Goal: Task Accomplishment & Management: Manage account settings

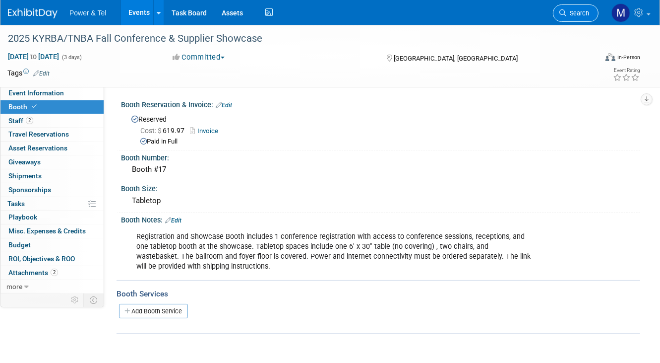
click at [578, 9] on span "Search" at bounding box center [577, 12] width 23 height 7
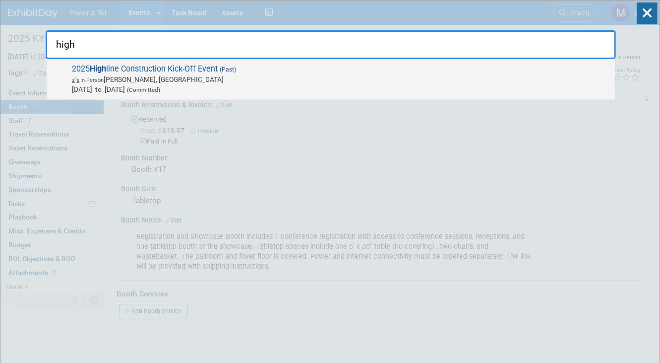
type input "high"
drag, startPoint x: 250, startPoint y: 88, endPoint x: 227, endPoint y: 66, distance: 31.6
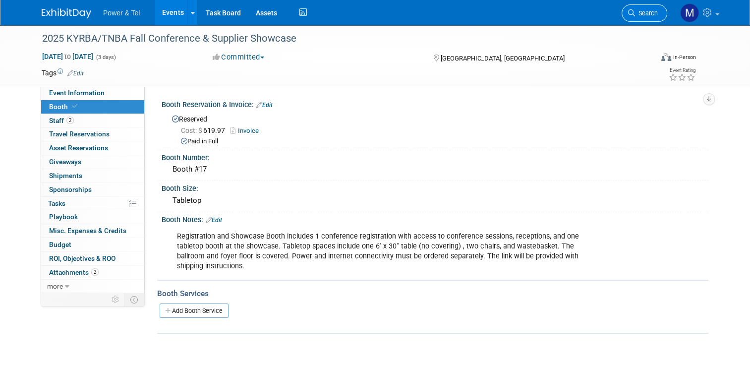
click at [661, 6] on link "Search" at bounding box center [645, 12] width 46 height 17
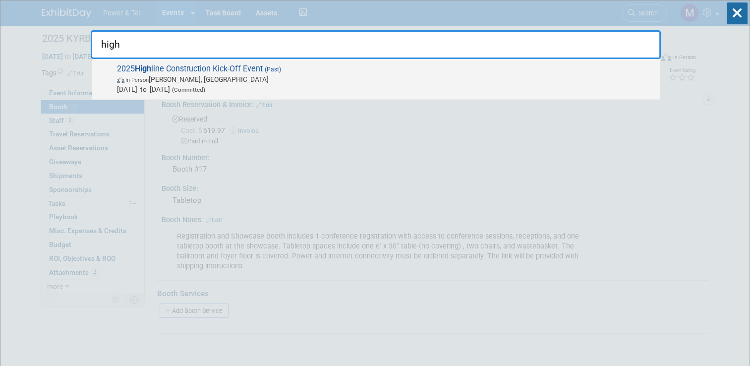
type input "high"
click at [441, 74] on span "In-Person Harris, MI" at bounding box center [386, 79] width 538 height 10
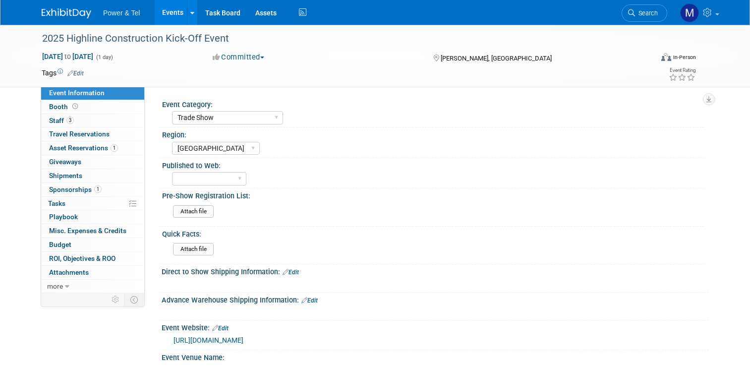
select select "Trade Show"
select select "[GEOGRAPHIC_DATA]"
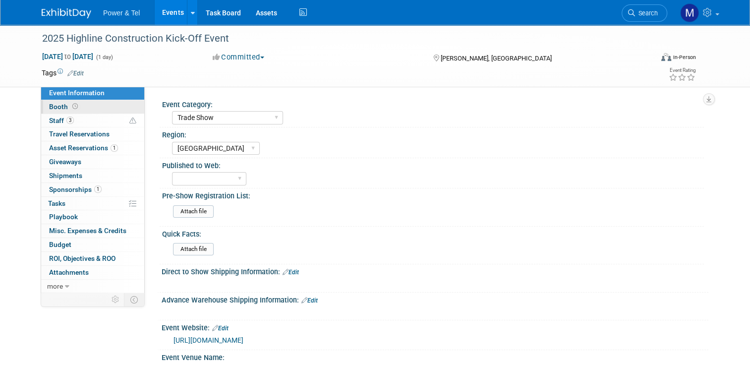
click at [117, 112] on link "Booth" at bounding box center [92, 106] width 103 height 13
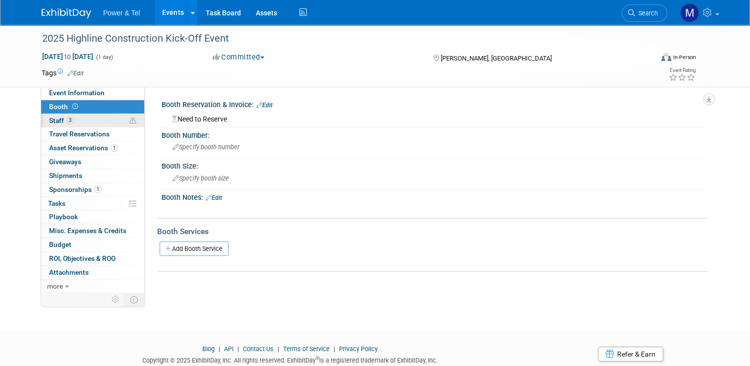
click at [110, 126] on link "3 Staff 3" at bounding box center [92, 120] width 103 height 13
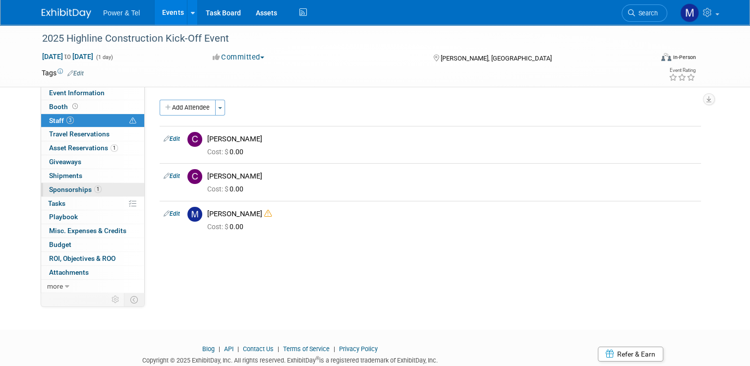
click at [105, 192] on link "1 Sponsorships 1" at bounding box center [92, 189] width 103 height 13
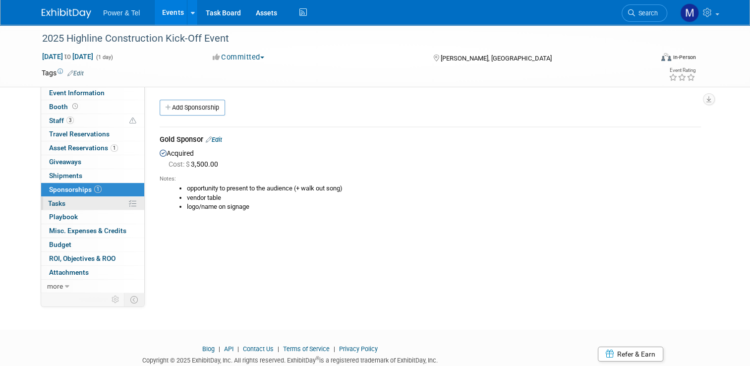
scroll to position [33, 0]
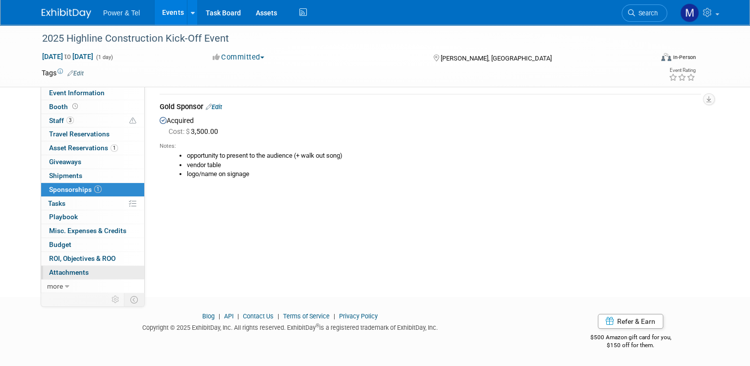
drag, startPoint x: 78, startPoint y: 289, endPoint x: 42, endPoint y: 274, distance: 39.1
click at [42, 274] on link "0 Attachments 0" at bounding box center [92, 272] width 103 height 13
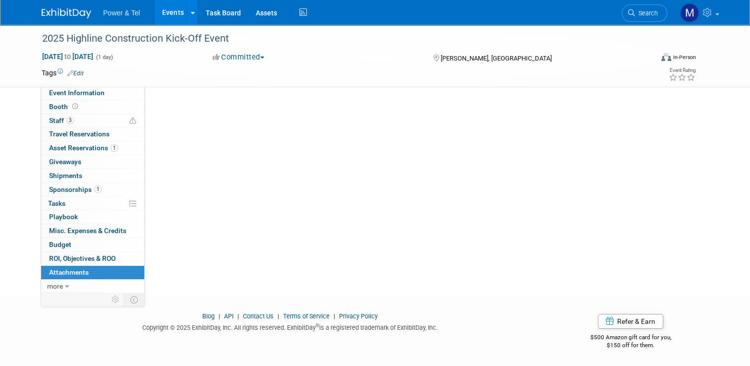
scroll to position [0, 0]
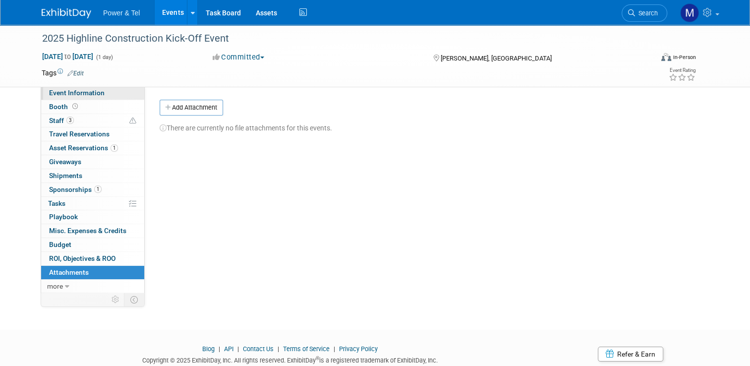
click at [90, 90] on span "Event Information" at bounding box center [77, 93] width 56 height 8
select select "Trade Show"
select select "[GEOGRAPHIC_DATA]"
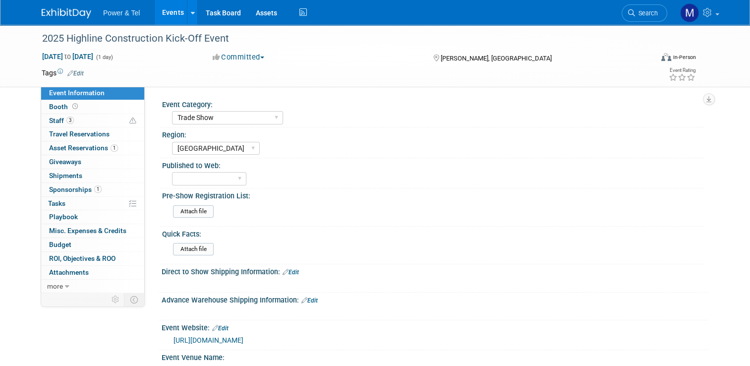
drag, startPoint x: 361, startPoint y: 1, endPoint x: 552, endPoint y: 194, distance: 271.8
click at [552, 194] on div "Pre-Show Registration List:" at bounding box center [433, 194] width 542 height 12
drag, startPoint x: 316, startPoint y: 7, endPoint x: 550, endPoint y: 210, distance: 309.4
click at [656, 14] on span "Search" at bounding box center [646, 12] width 23 height 7
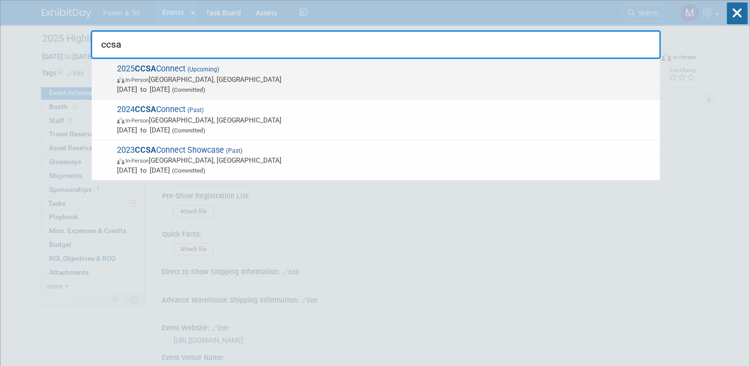
type input "ccsa"
click at [444, 74] on span "In-Person [PERSON_NAME], [GEOGRAPHIC_DATA]" at bounding box center [386, 79] width 538 height 10
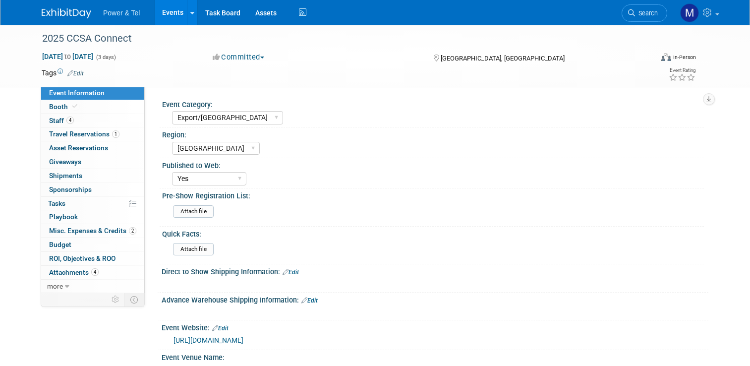
select select "Export/[GEOGRAPHIC_DATA]"
select select "[GEOGRAPHIC_DATA]"
select select "Yes"
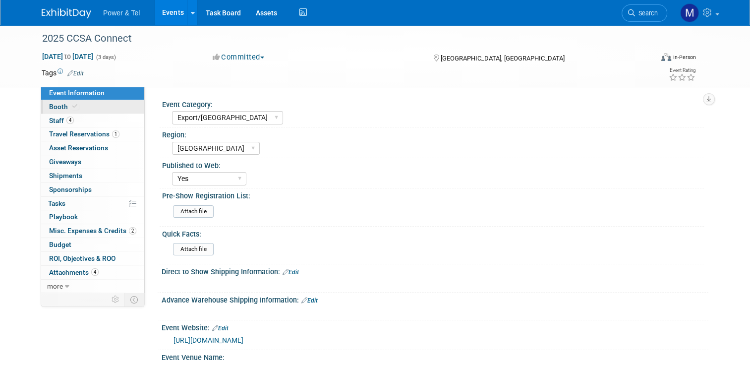
click at [85, 109] on link "Booth" at bounding box center [92, 106] width 103 height 13
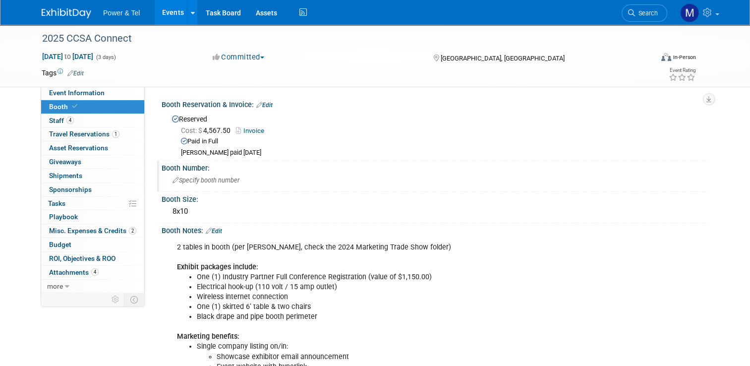
click at [232, 181] on span "Specify booth number" at bounding box center [206, 180] width 67 height 7
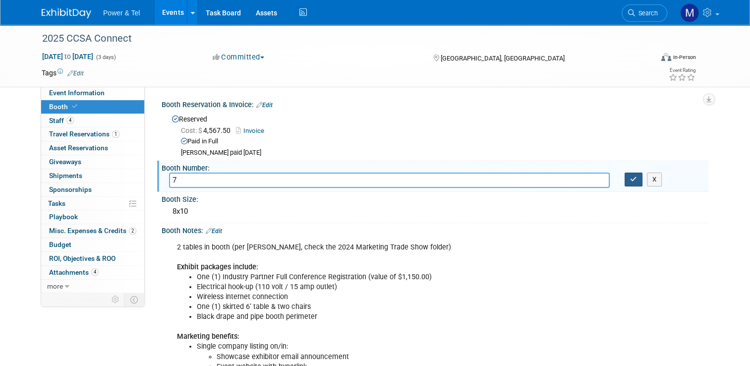
type input "7"
click at [633, 180] on button "button" at bounding box center [634, 180] width 18 height 14
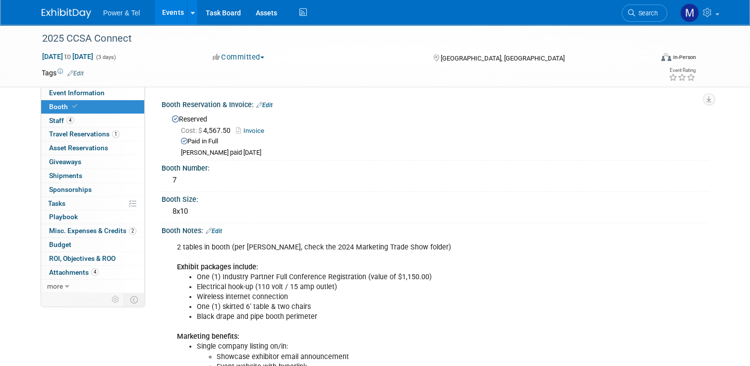
click at [213, 231] on link "Edit" at bounding box center [214, 231] width 16 height 7
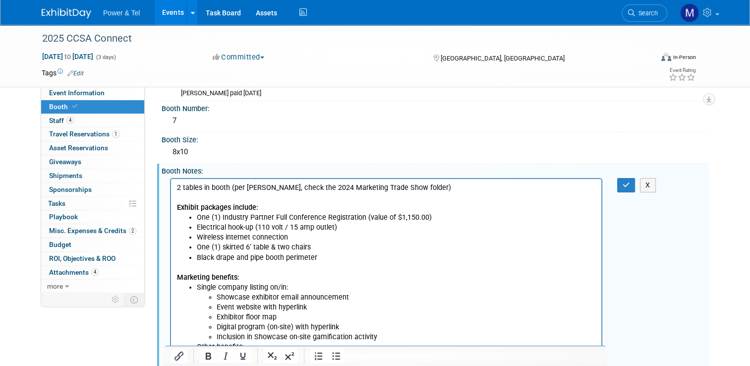
scroll to position [62, 0]
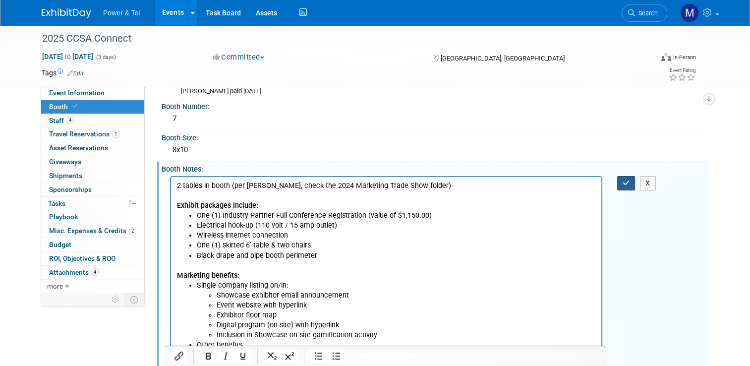
click at [636, 185] on button "button" at bounding box center [627, 183] width 18 height 14
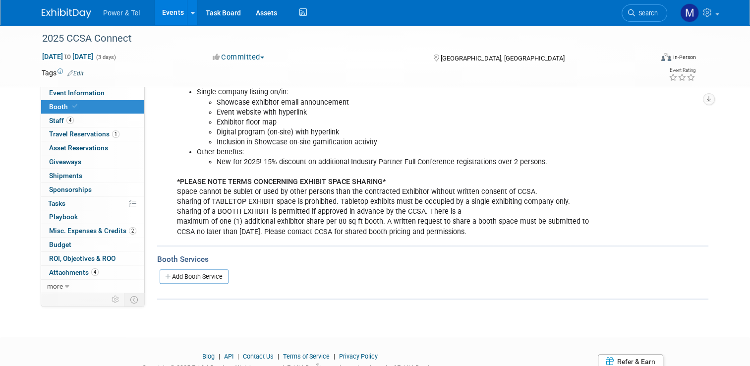
scroll to position [293, 0]
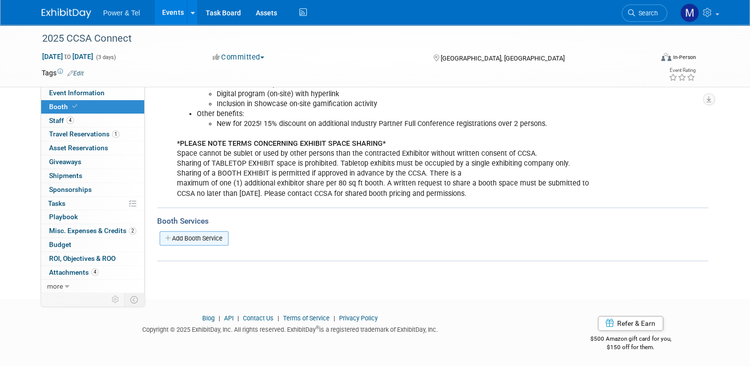
click at [208, 233] on link "Add Booth Service" at bounding box center [194, 238] width 69 height 14
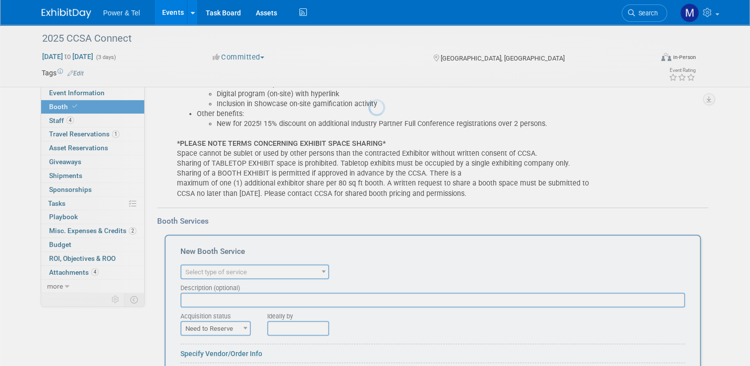
scroll to position [0, 0]
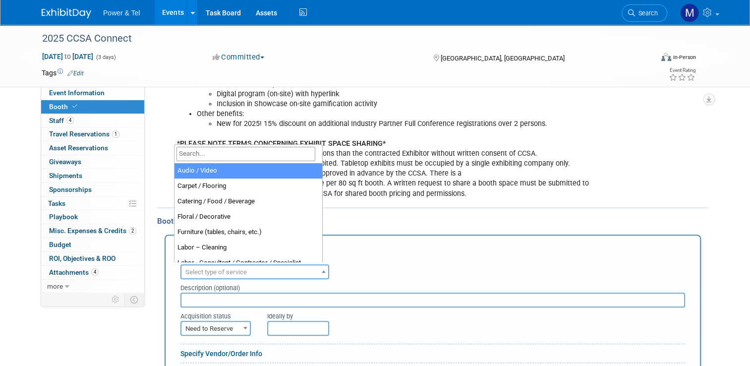
click at [282, 267] on span "Select type of service" at bounding box center [255, 272] width 147 height 14
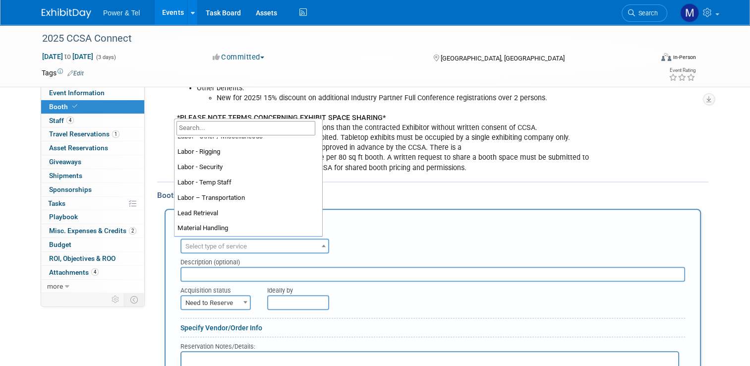
scroll to position [143, 0]
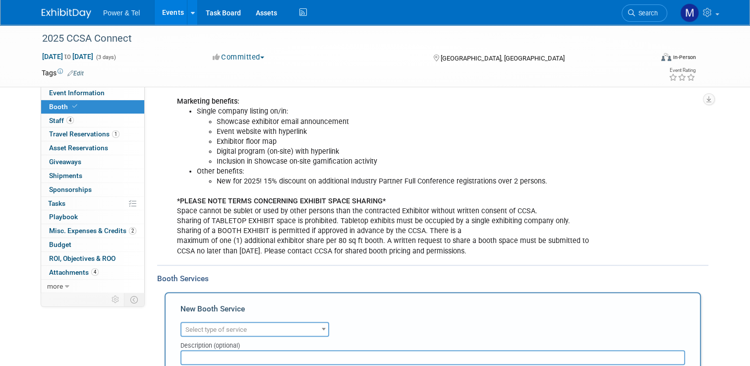
click at [598, 221] on div "2 tables in booth (per Melissa, check the 2024 Marketing Trade Show folder) Exh…" at bounding box center [386, 131] width 433 height 259
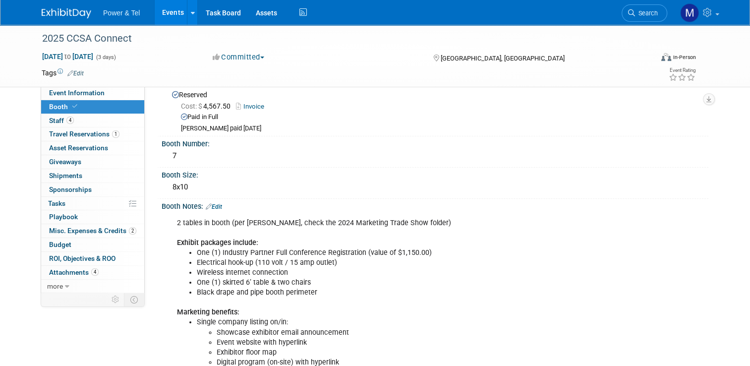
scroll to position [0, 0]
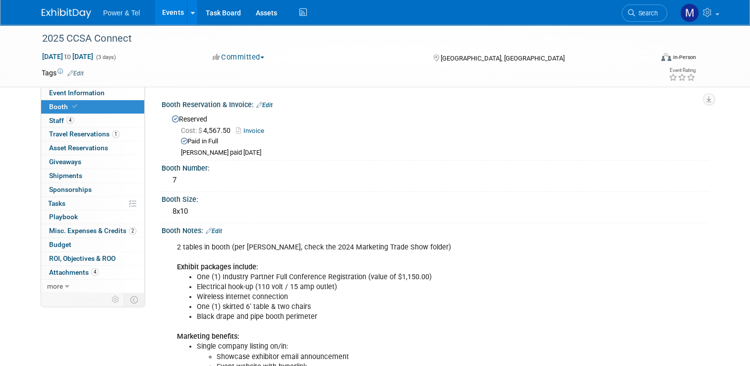
click at [220, 229] on div "Booth Notes: Edit" at bounding box center [435, 229] width 547 height 13
click at [214, 229] on link "Edit" at bounding box center [214, 231] width 16 height 7
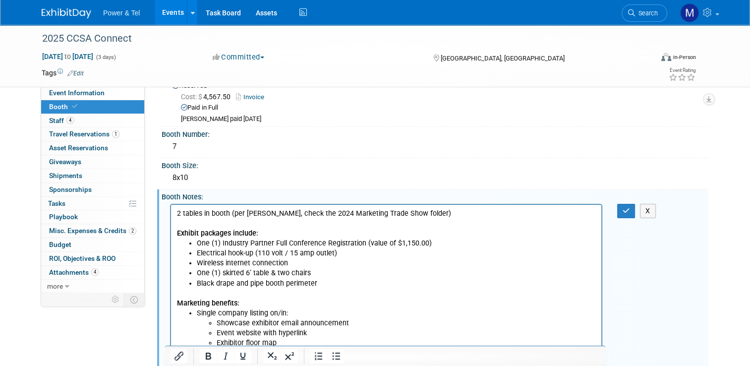
scroll to position [35, 0]
click at [630, 206] on icon "button" at bounding box center [626, 209] width 7 height 7
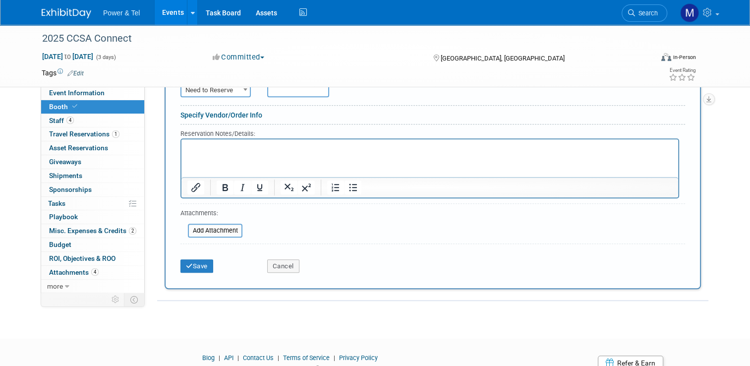
scroll to position [569, 0]
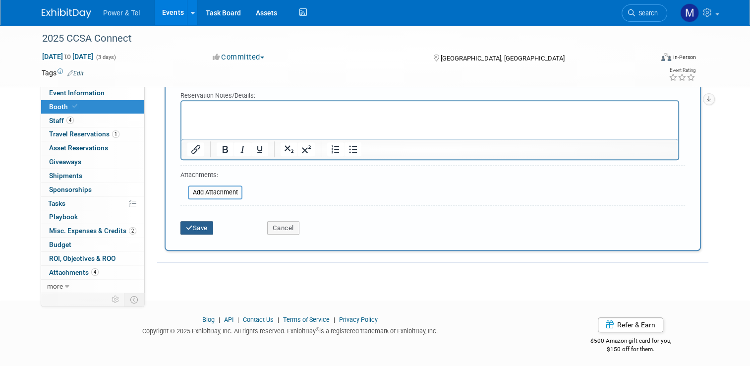
click at [192, 226] on button "Save" at bounding box center [197, 228] width 33 height 14
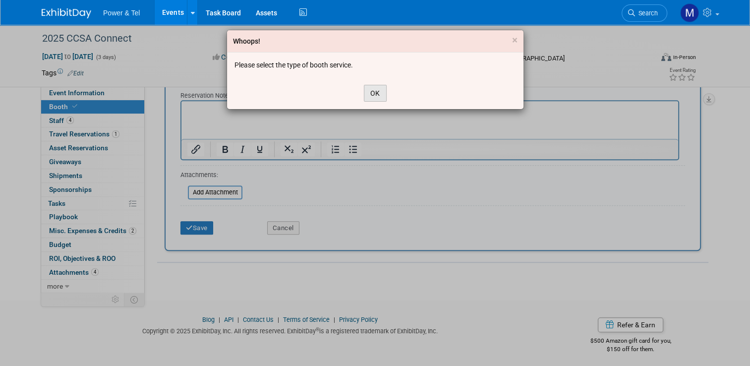
click at [379, 90] on button "OK" at bounding box center [375, 93] width 23 height 17
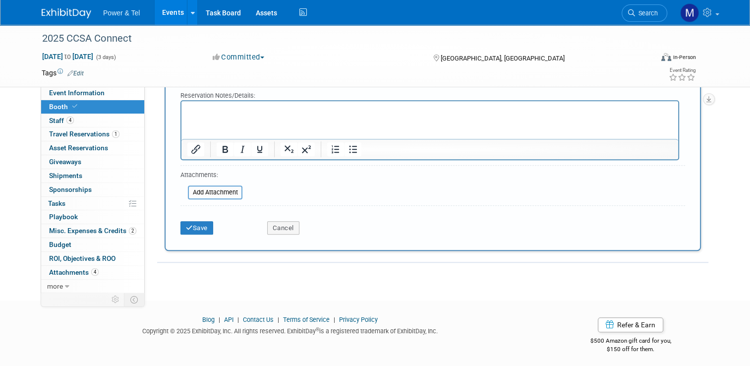
click at [281, 216] on div "Cancel" at bounding box center [303, 225] width 87 height 20
click at [280, 227] on button "Cancel" at bounding box center [283, 228] width 32 height 14
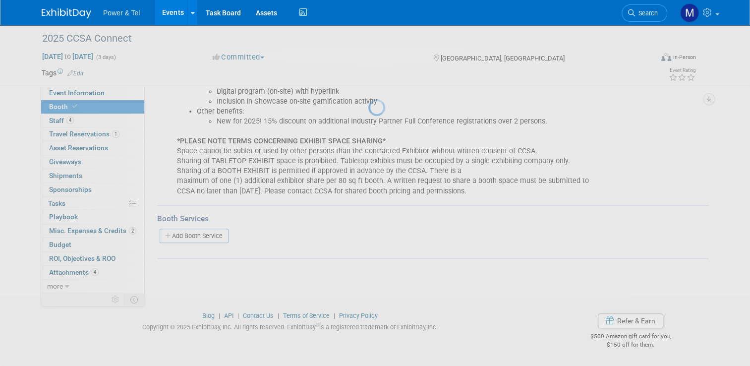
scroll to position [293, 0]
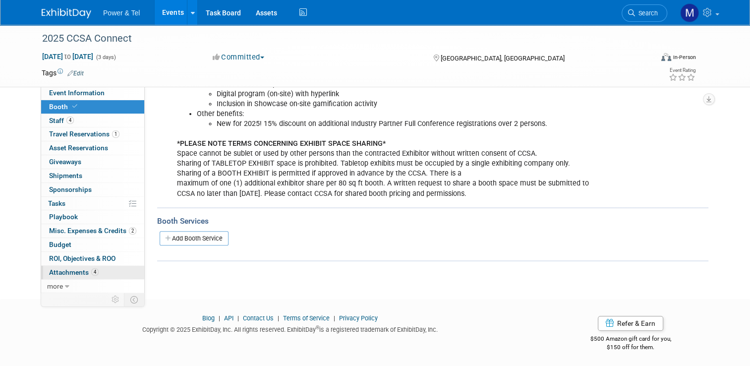
click at [91, 269] on span "4" at bounding box center [94, 271] width 7 height 7
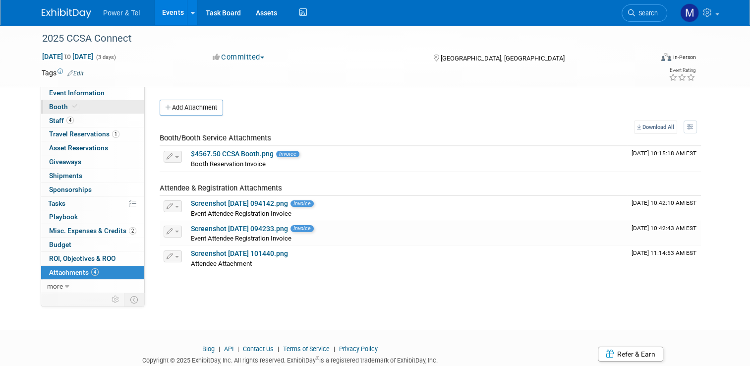
click at [72, 106] on link "Booth" at bounding box center [92, 106] width 103 height 13
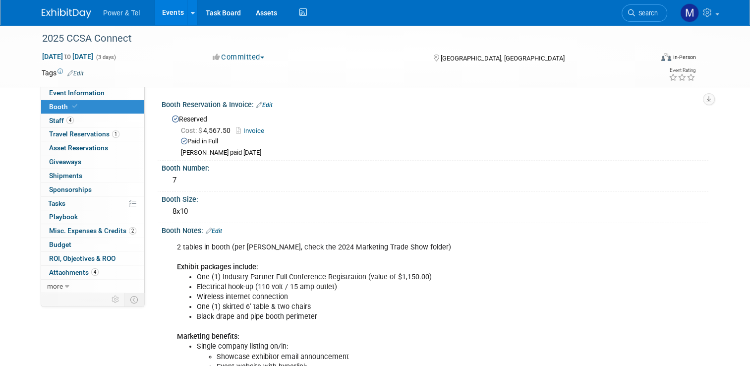
click at [262, 104] on link "Edit" at bounding box center [264, 105] width 16 height 7
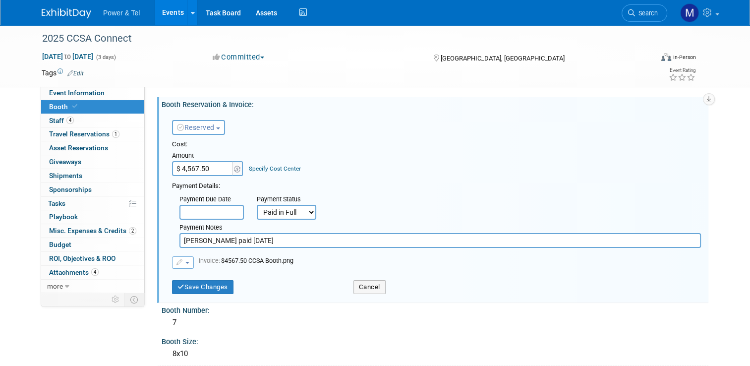
click at [219, 294] on div "Save Changes Cancel" at bounding box center [436, 286] width 529 height 25
click at [228, 286] on button "Save Changes" at bounding box center [203, 287] width 62 height 14
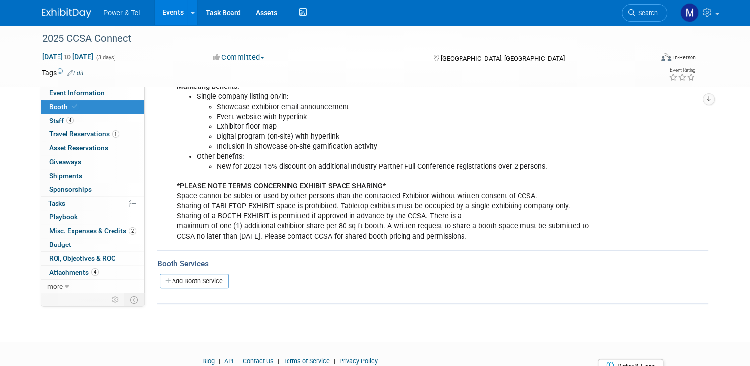
scroll to position [251, 0]
click at [218, 282] on link "Add Booth Service" at bounding box center [194, 280] width 69 height 14
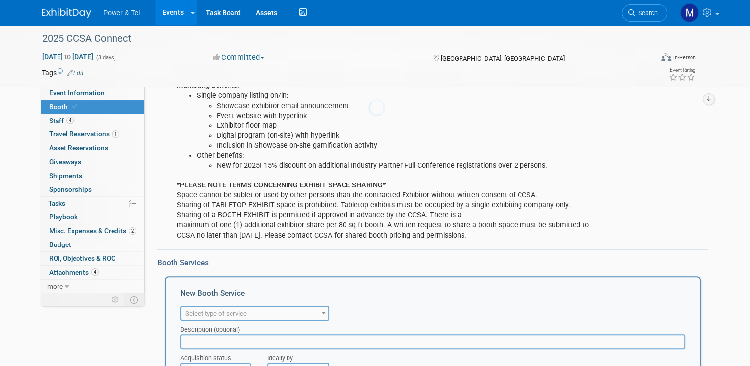
scroll to position [0, 0]
click at [253, 314] on span "Select type of service" at bounding box center [255, 314] width 147 height 14
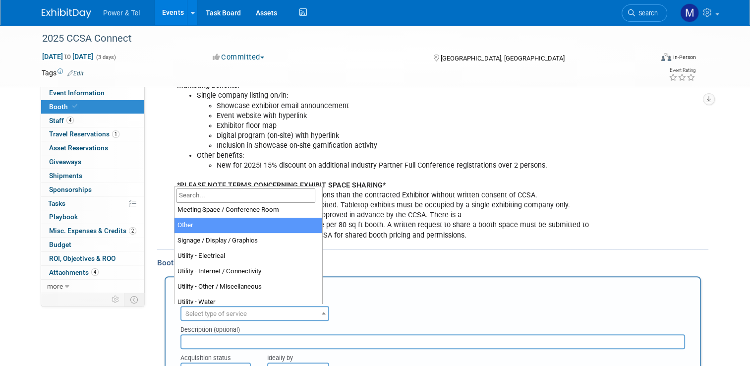
scroll to position [254, 0]
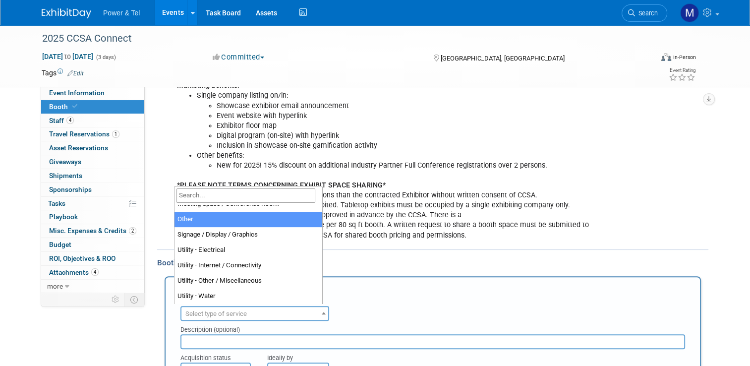
select select "1"
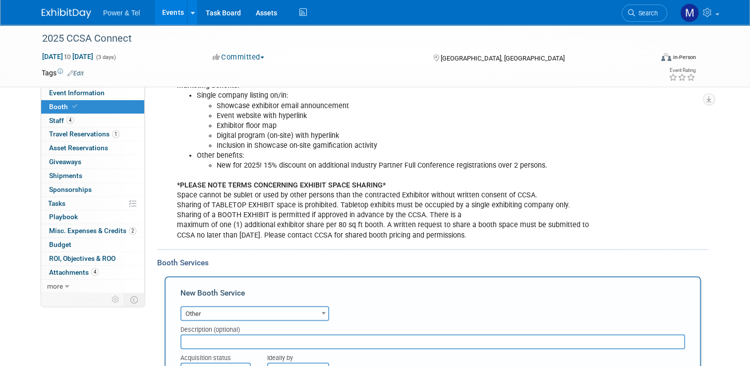
drag, startPoint x: 260, startPoint y: 222, endPoint x: 221, endPoint y: 310, distance: 97.0
click at [221, 310] on span "Other" at bounding box center [255, 314] width 147 height 14
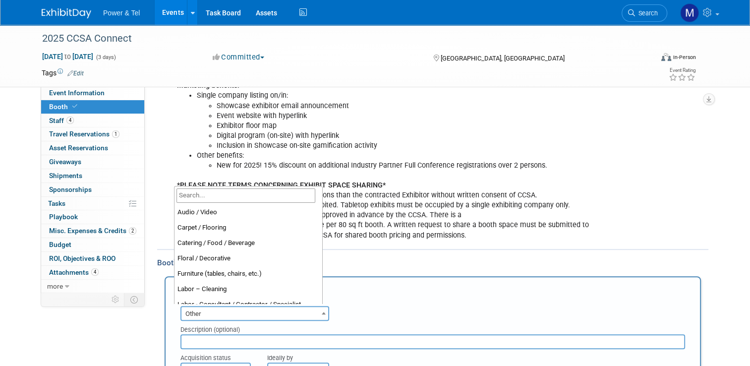
scroll to position [246, 0]
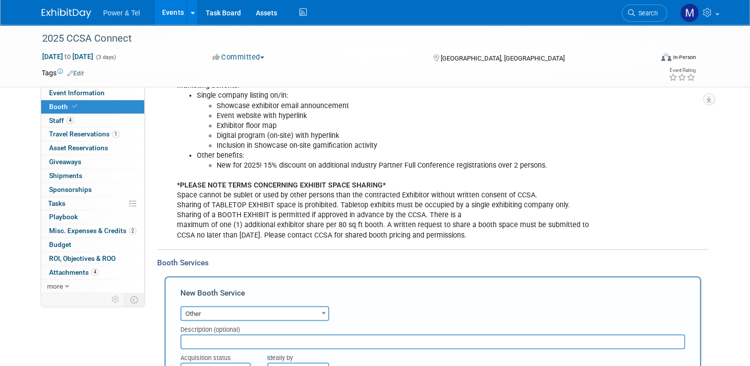
click at [215, 337] on input "text" at bounding box center [433, 341] width 505 height 15
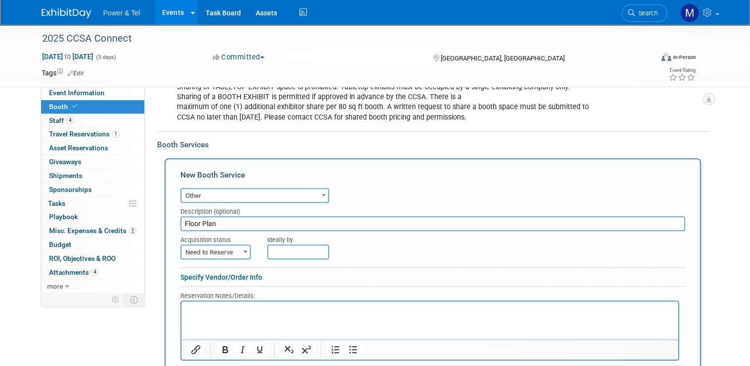
type input "Floor Plan"
click at [241, 245] on span at bounding box center [246, 251] width 10 height 13
select select "2"
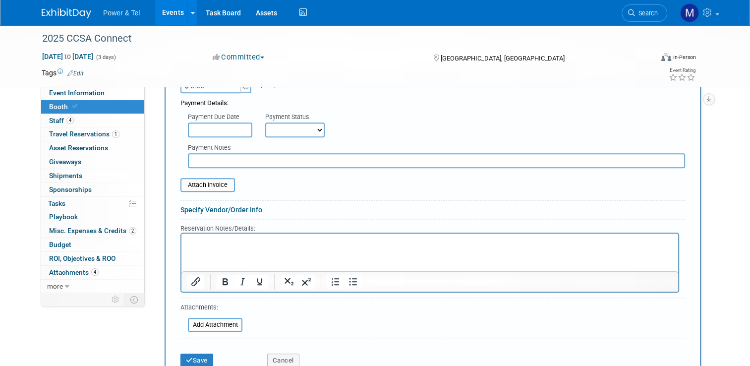
scroll to position [588, 0]
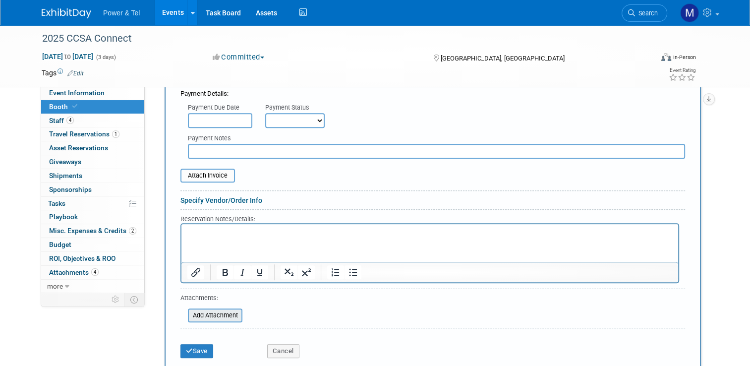
click at [225, 311] on input "file" at bounding box center [183, 316] width 118 height 12
click at [243, 238] on html at bounding box center [430, 230] width 497 height 13
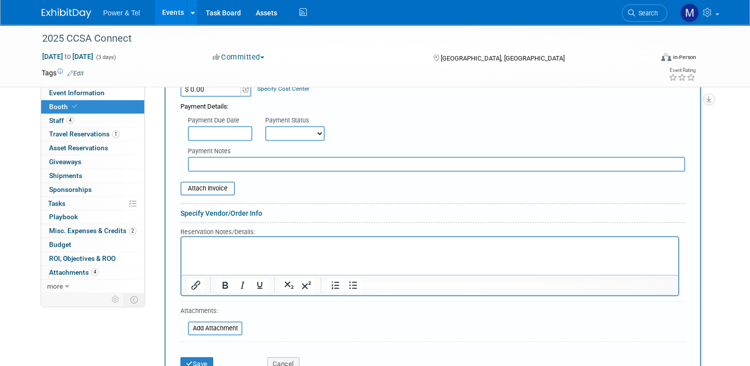
scroll to position [576, 0]
click at [201, 325] on input "file" at bounding box center [183, 327] width 118 height 12
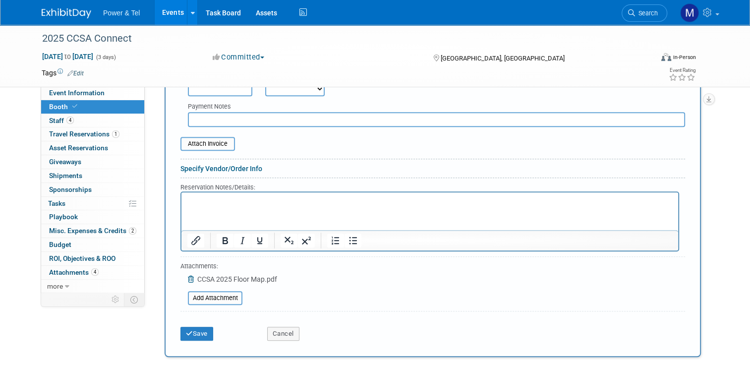
scroll to position [635, 0]
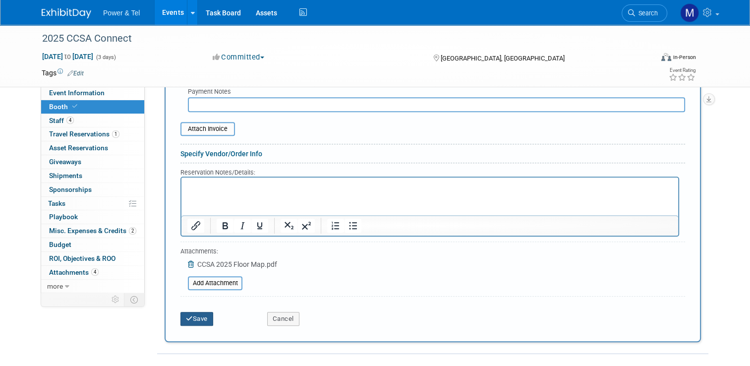
click at [205, 316] on button "Save" at bounding box center [197, 319] width 33 height 14
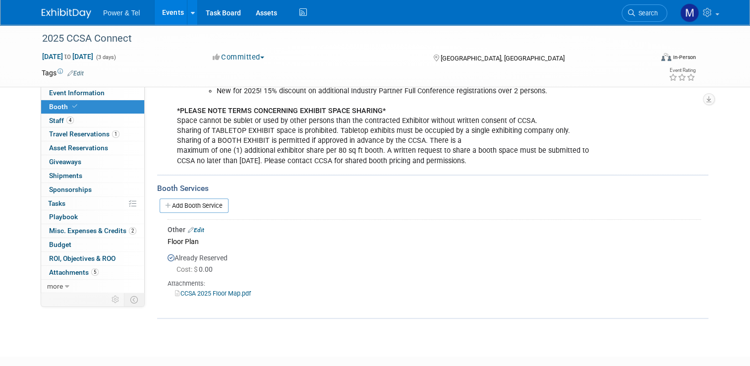
scroll to position [0, 0]
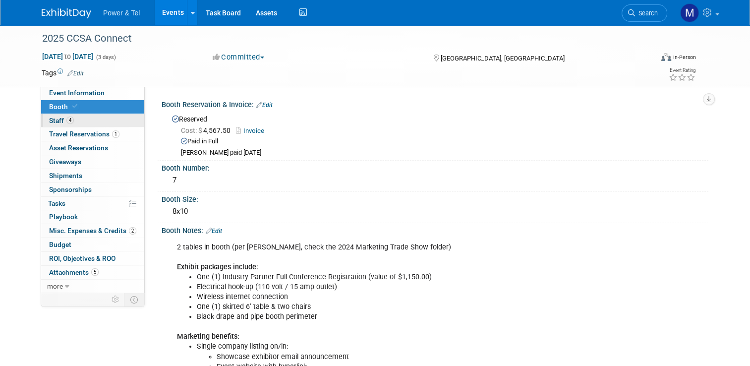
click at [71, 118] on link "4 Staff 4" at bounding box center [92, 120] width 103 height 13
